Goal: Find specific page/section: Find specific page/section

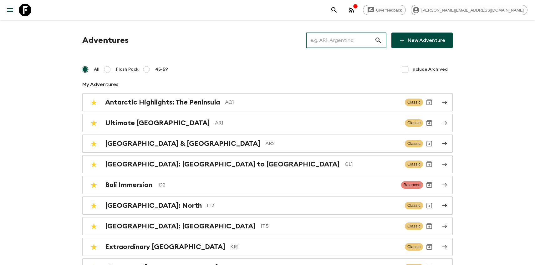
click at [358, 37] on input "text" at bounding box center [340, 41] width 69 height 18
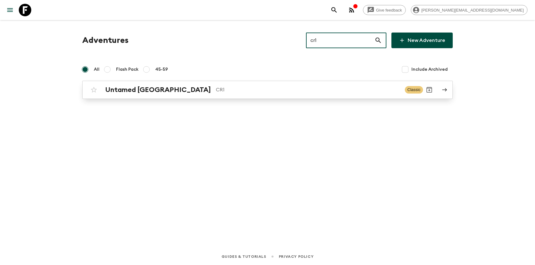
type input "cr1"
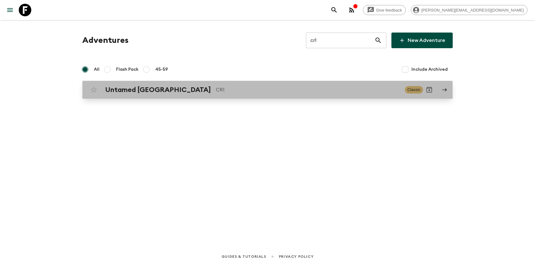
click at [216, 92] on p "CR1" at bounding box center [308, 90] width 184 height 8
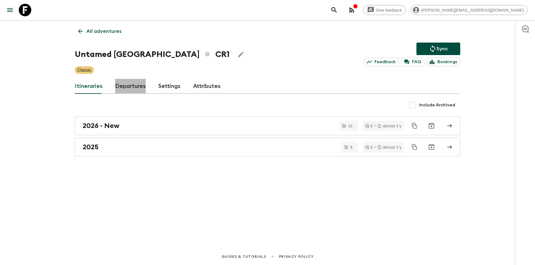
click at [125, 86] on link "Departures" at bounding box center [130, 86] width 31 height 15
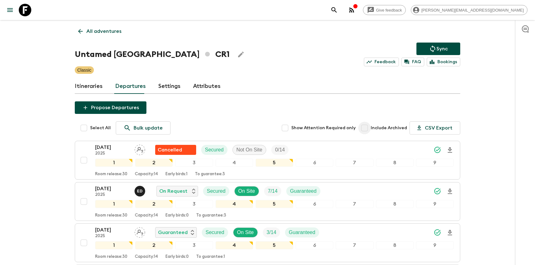
click at [369, 128] on input "Include Archived" at bounding box center [364, 128] width 13 height 13
checkbox input "true"
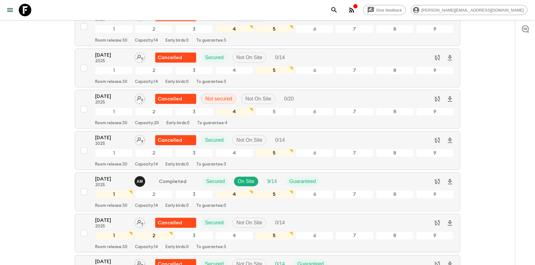
scroll to position [5799, 0]
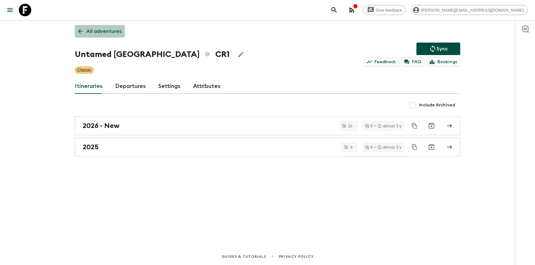
click at [75, 29] on link "All adventures" at bounding box center [100, 31] width 50 height 13
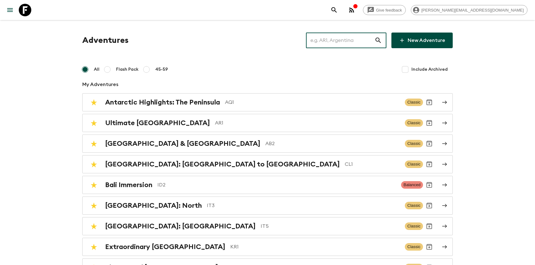
click at [352, 47] on input "text" at bounding box center [340, 41] width 69 height 18
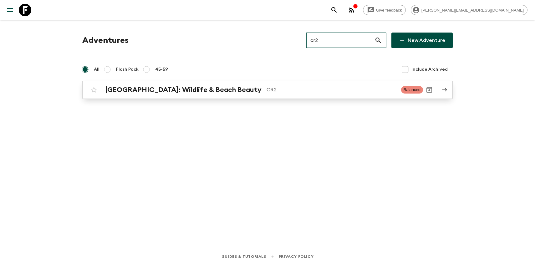
type input "cr2"
click at [183, 82] on link "[GEOGRAPHIC_DATA]: Wildlife & Beach Beauty CR2 Balanced" at bounding box center [267, 90] width 371 height 18
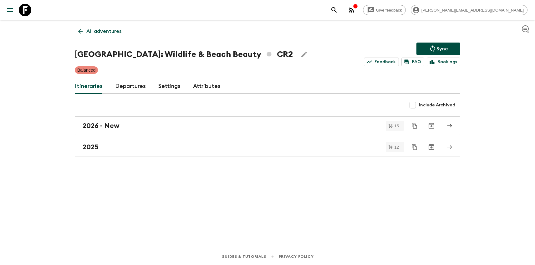
click at [114, 86] on div "Itineraries Departures Settings Attributes" at bounding box center [268, 86] width 386 height 15
click at [122, 87] on link "Departures" at bounding box center [130, 86] width 31 height 15
